Goal: Task Accomplishment & Management: Use online tool/utility

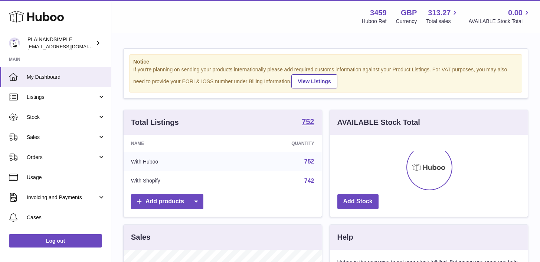
scroll to position [116, 198]
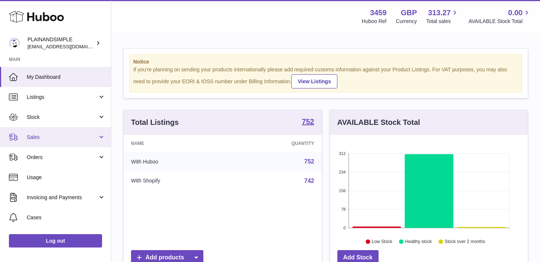
click at [100, 140] on link "Sales" at bounding box center [55, 137] width 111 height 20
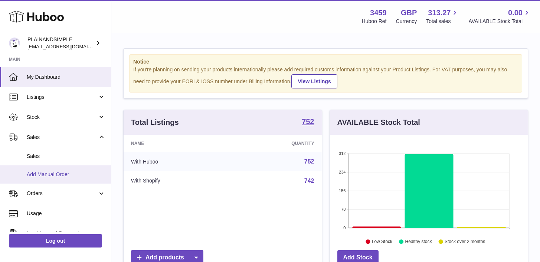
click at [79, 173] on span "Add Manual Order" at bounding box center [66, 174] width 79 height 7
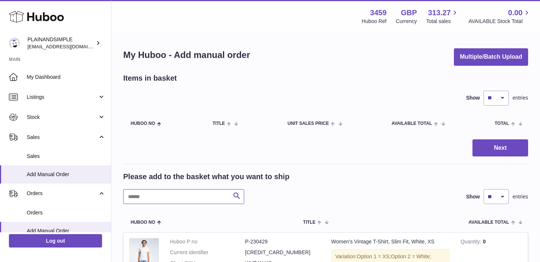
click at [168, 196] on input "text" at bounding box center [183, 196] width 121 height 15
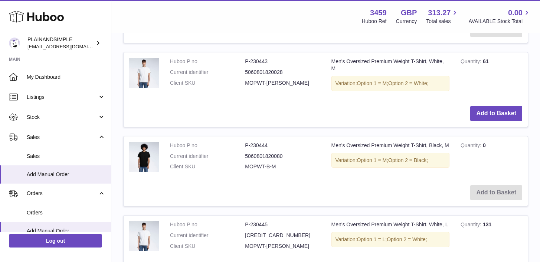
scroll to position [505, 0]
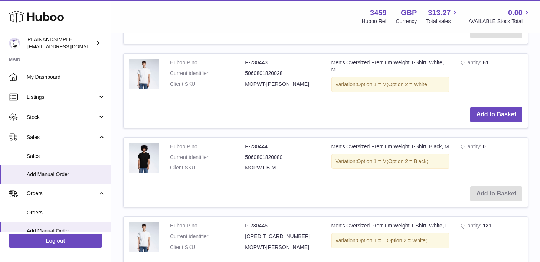
type input "**********"
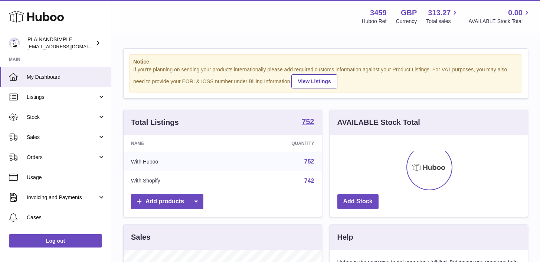
scroll to position [116, 198]
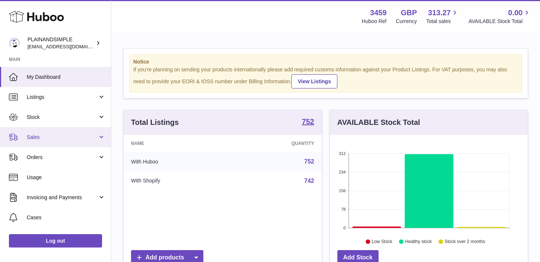
click at [99, 139] on link "Sales" at bounding box center [55, 137] width 111 height 20
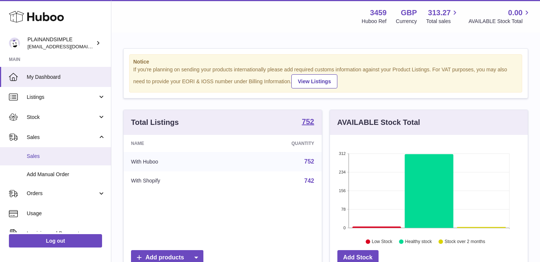
click at [88, 154] on span "Sales" at bounding box center [66, 156] width 79 height 7
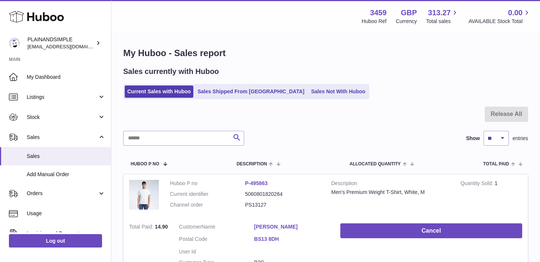
scroll to position [1, 0]
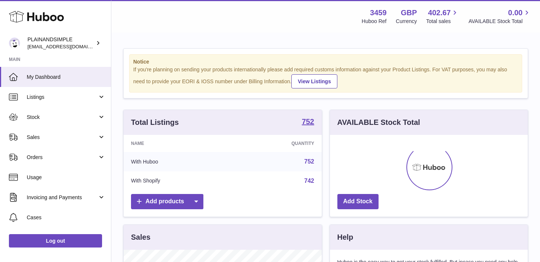
scroll to position [116, 198]
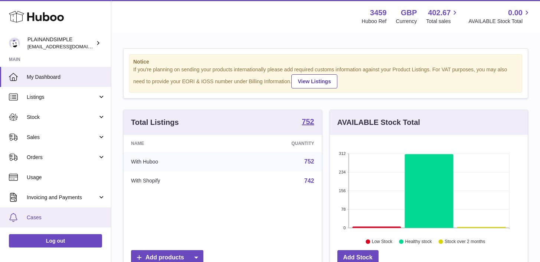
click at [83, 221] on link "Cases" at bounding box center [55, 217] width 111 height 20
